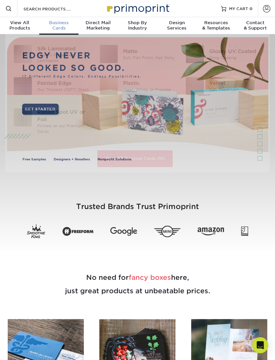
click at [61, 28] on div "Business Cards" at bounding box center [58, 25] width 39 height 11
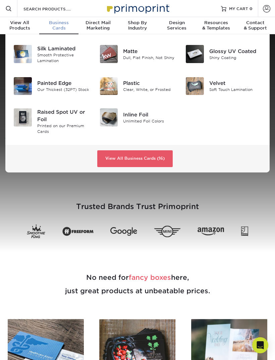
click at [55, 87] on div "Our Thickest (32PT) Stock" at bounding box center [63, 90] width 52 height 6
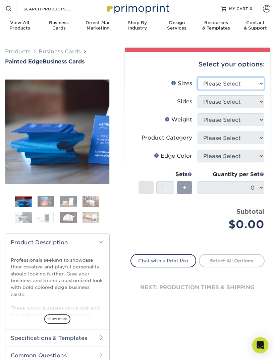
click at [258, 85] on select "Please Select 2" x 3.5" - Standard 2.125" x 3.375" - European 2.5" x 2.5" - Squ…" at bounding box center [231, 83] width 67 height 13
select select "2.00x3.50"
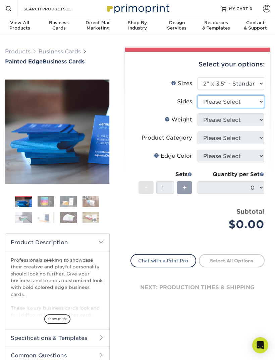
click at [262, 105] on select "Please Select Print Both Sides Print Front Only" at bounding box center [231, 101] width 67 height 13
select select "13abbda7-1d64-4f25-8bb2-c179b224825d"
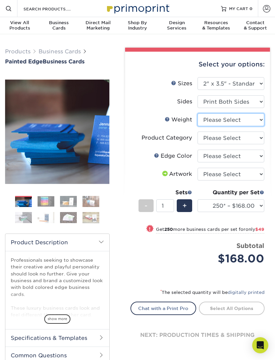
click at [263, 117] on select "Please Select 32PTUC" at bounding box center [231, 119] width 67 height 13
select select "32PTUC"
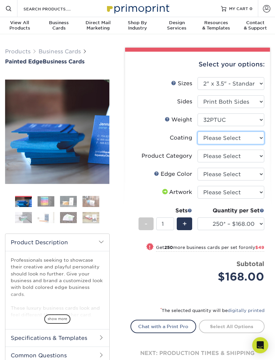
click at [261, 139] on select at bounding box center [231, 138] width 67 height 13
select select "3e7618de-abca-4bda-9f97-8b9129e913d8"
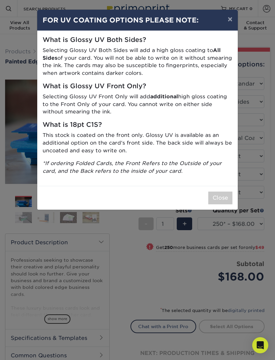
click at [222, 192] on button "Close" at bounding box center [220, 198] width 24 height 13
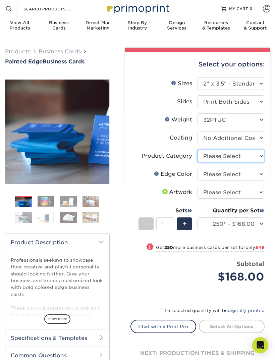
click at [263, 155] on select "Please Select Business Cards" at bounding box center [231, 156] width 67 height 13
select select "3b5148f1-0588-4f88-a218-97bcfdce65c1"
click at [263, 174] on select "Please Select Charcoal Black Brown Blue Pearlescent Blue Pearlescent Gold Pearl…" at bounding box center [231, 174] width 67 height 13
select select "34794e23-ba15-445e-813c-341542a5462f"
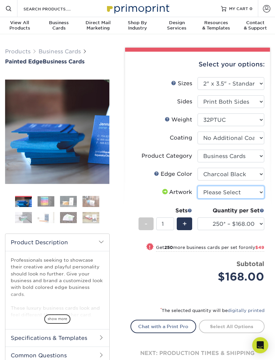
click at [262, 190] on select "Please Select I will upload files I need a design - $100" at bounding box center [231, 192] width 67 height 13
select select "upload"
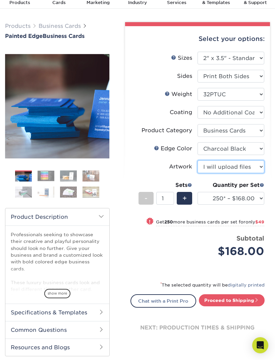
scroll to position [26, 0]
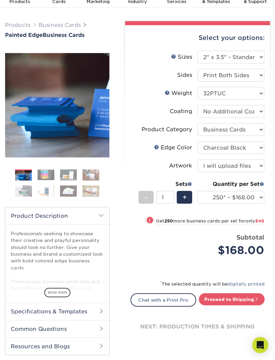
click at [48, 172] on img at bounding box center [46, 175] width 17 height 10
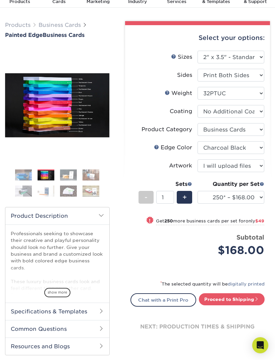
click at [70, 175] on img at bounding box center [68, 175] width 17 height 12
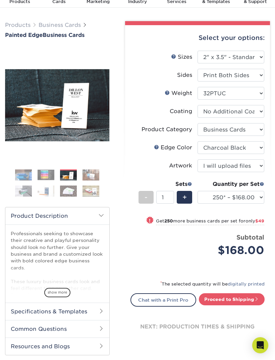
click at [92, 174] on img at bounding box center [91, 175] width 17 height 12
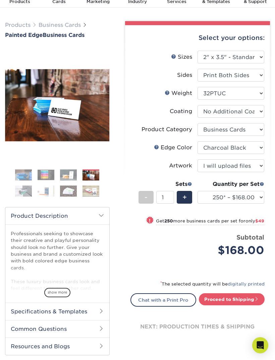
click at [45, 191] on img at bounding box center [46, 191] width 17 height 12
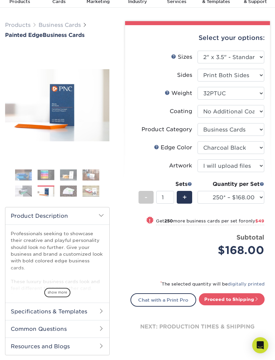
click at [96, 193] on img at bounding box center [91, 191] width 17 height 12
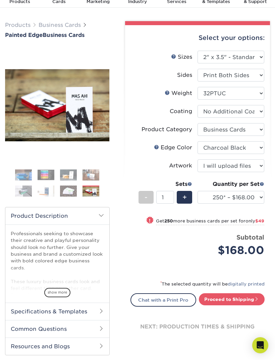
click at [29, 189] on img at bounding box center [23, 191] width 17 height 12
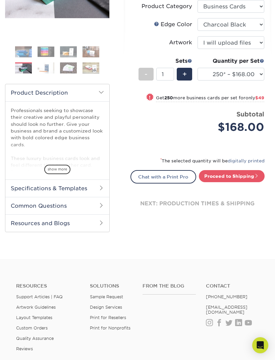
scroll to position [149, 0]
click at [94, 189] on h2 "Specifications & Templates" at bounding box center [57, 188] width 104 height 17
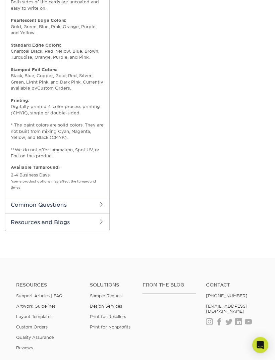
scroll to position [397, 0]
click at [90, 201] on h2 "Common Questions" at bounding box center [57, 204] width 104 height 17
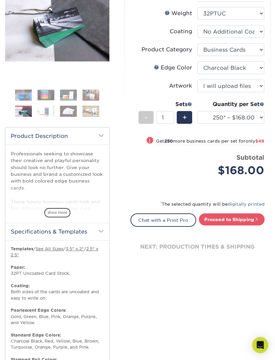
scroll to position [0, 0]
